Goal: Find specific page/section: Find specific page/section

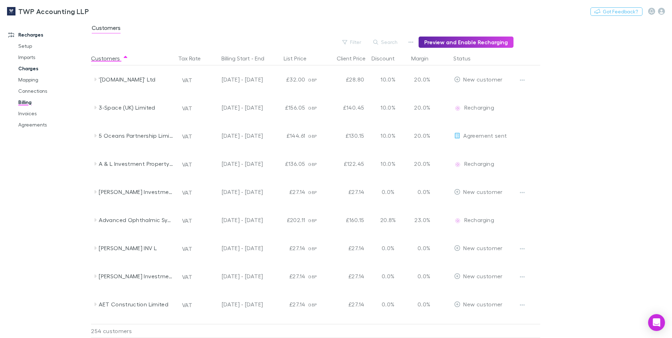
click at [26, 66] on link "Charges" at bounding box center [53, 68] width 84 height 11
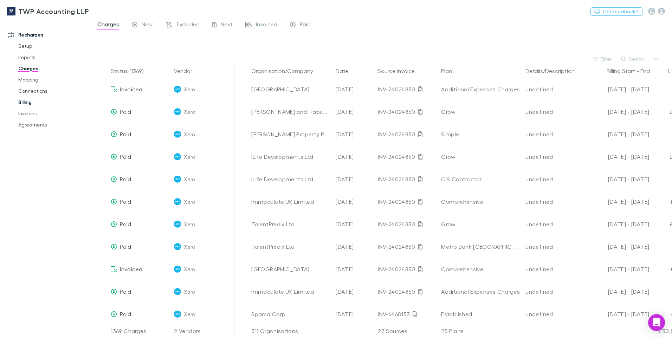
click at [31, 102] on link "Billing" at bounding box center [53, 102] width 84 height 11
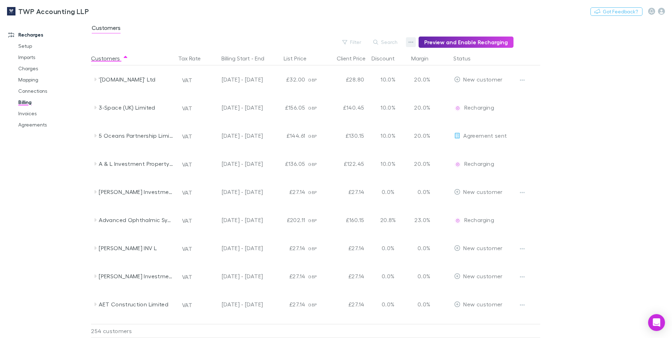
click at [416, 45] on button "button" at bounding box center [411, 42] width 10 height 10
click at [387, 41] on div at bounding box center [336, 169] width 672 height 338
click at [387, 41] on button "Search" at bounding box center [386, 42] width 32 height 8
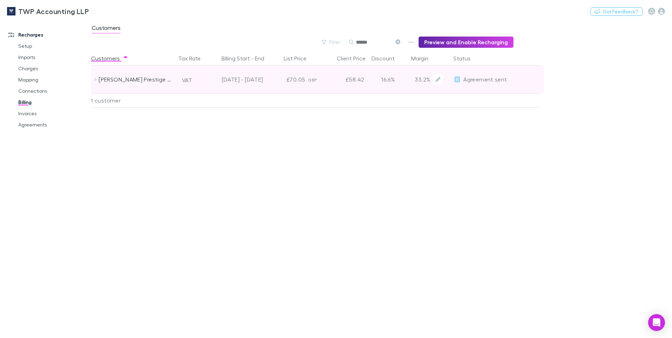
type input "******"
click at [332, 82] on div "£58.42" at bounding box center [346, 79] width 42 height 28
